Goal: Information Seeking & Learning: Learn about a topic

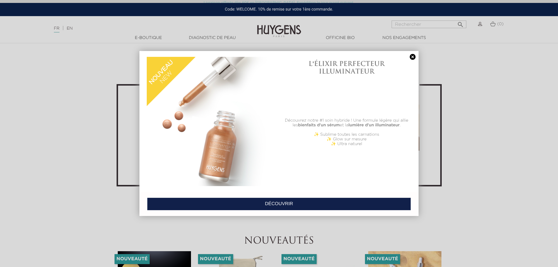
scroll to position [1202, 0]
click at [414, 56] on link at bounding box center [413, 57] width 8 height 6
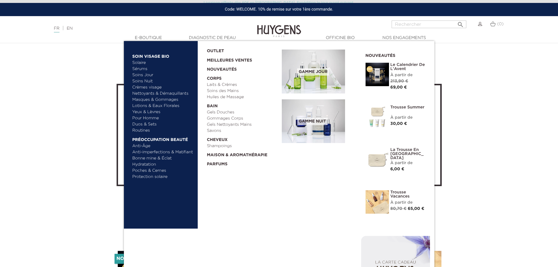
click at [137, 62] on link "Solaire" at bounding box center [162, 63] width 61 height 6
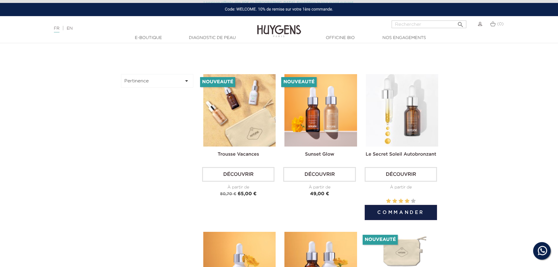
scroll to position [176, 0]
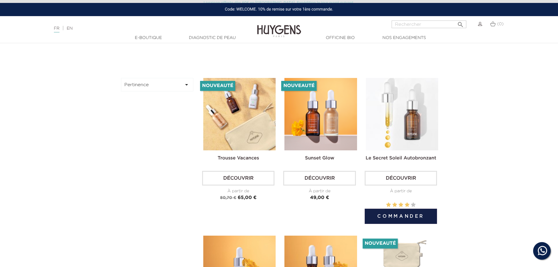
click at [414, 126] on img at bounding box center [402, 114] width 72 height 72
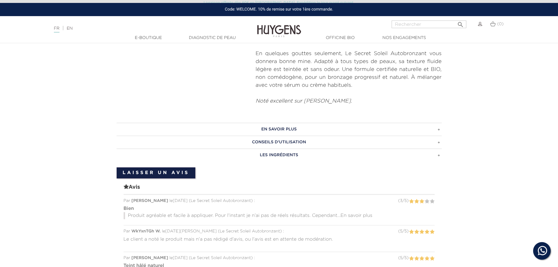
scroll to position [322, 0]
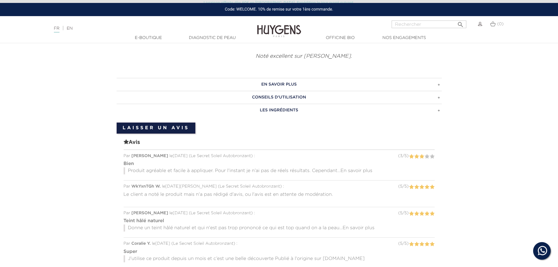
click at [353, 169] on span "En savoir plus" at bounding box center [357, 171] width 32 height 5
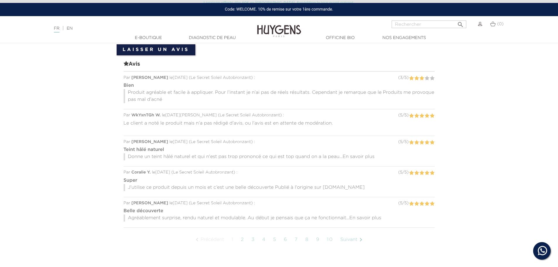
scroll to position [410, 0]
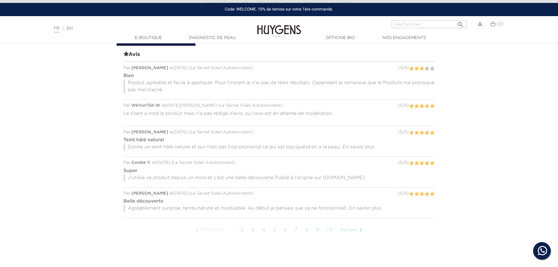
click at [369, 146] on span "En savoir plus" at bounding box center [359, 147] width 32 height 5
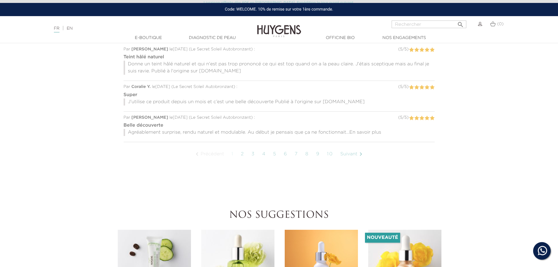
scroll to position [498, 0]
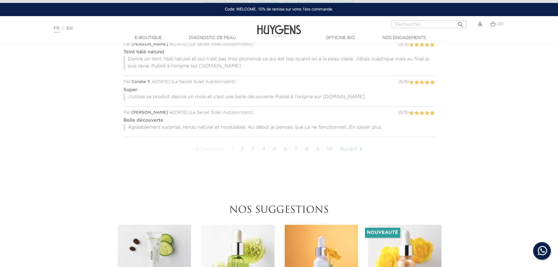
click at [378, 127] on span "En savoir plus" at bounding box center [366, 127] width 32 height 5
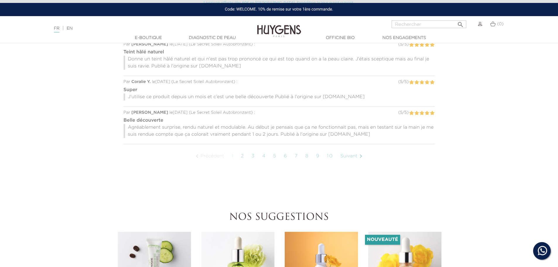
scroll to position [528, 0]
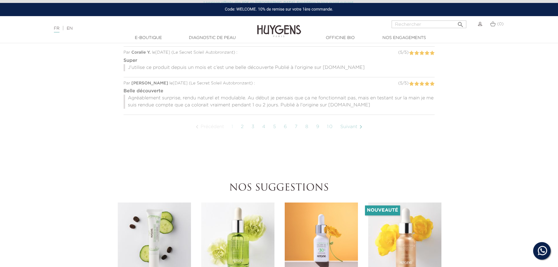
click at [360, 124] on icon "" at bounding box center [361, 126] width 7 height 7
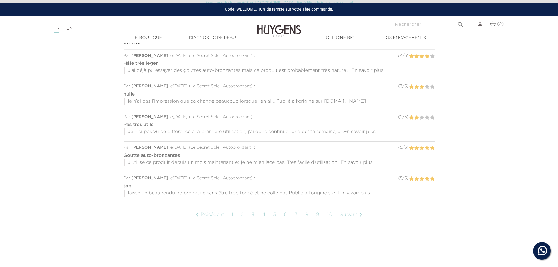
scroll to position [423, 0]
click at [367, 132] on span "En savoir plus" at bounding box center [360, 131] width 32 height 5
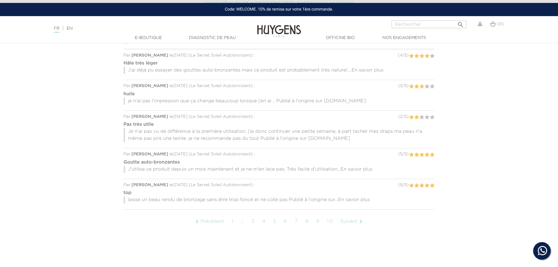
click at [365, 168] on span "En savoir plus" at bounding box center [357, 169] width 32 height 5
